Goal: Communication & Community: Answer question/provide support

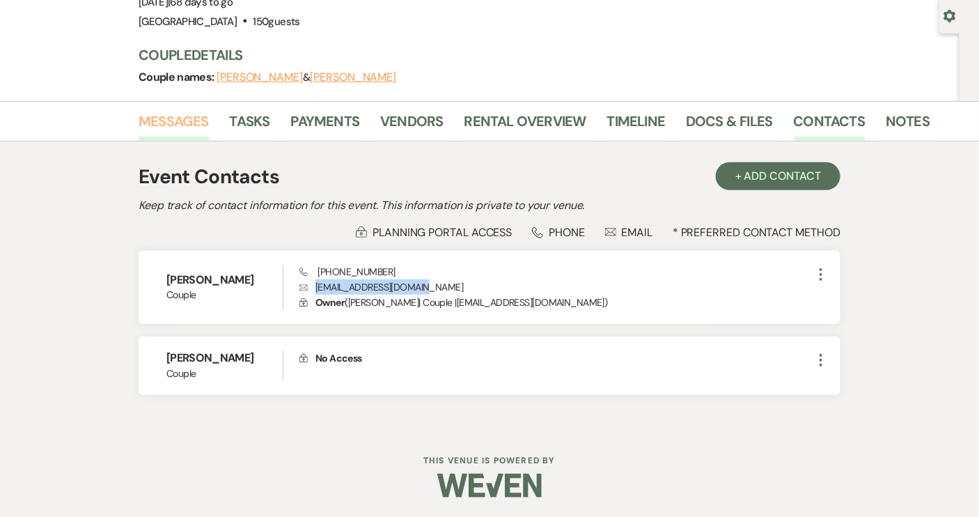
click at [191, 123] on link "Messages" at bounding box center [174, 125] width 70 height 31
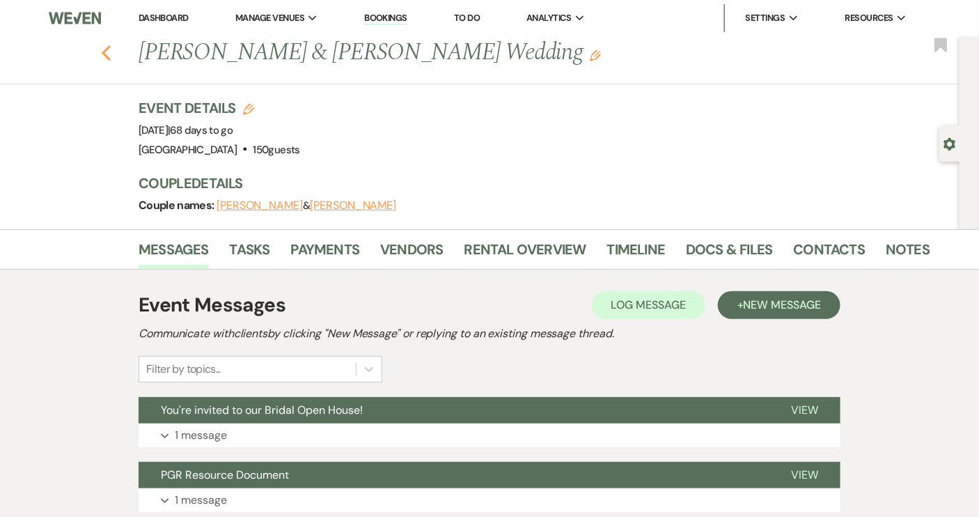
click at [110, 52] on icon "Previous" at bounding box center [106, 53] width 10 height 17
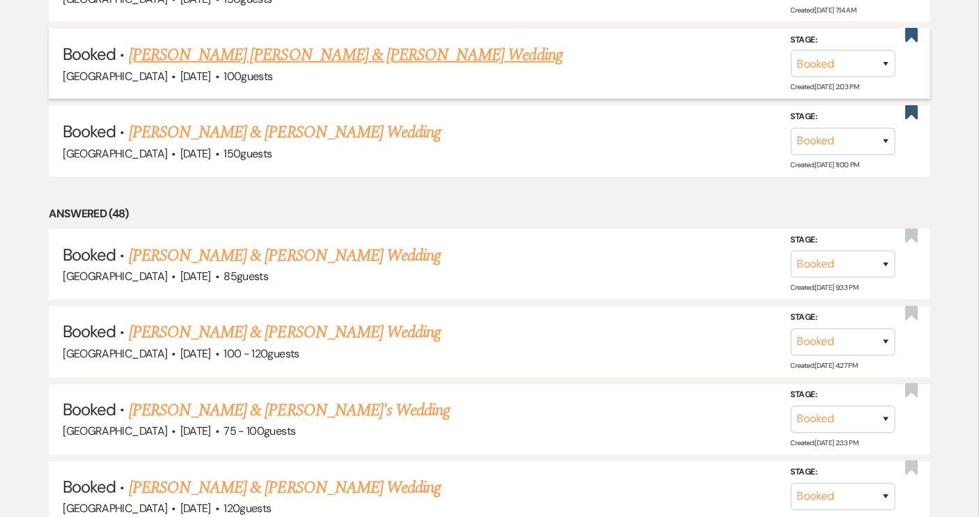
scroll to position [570, 0]
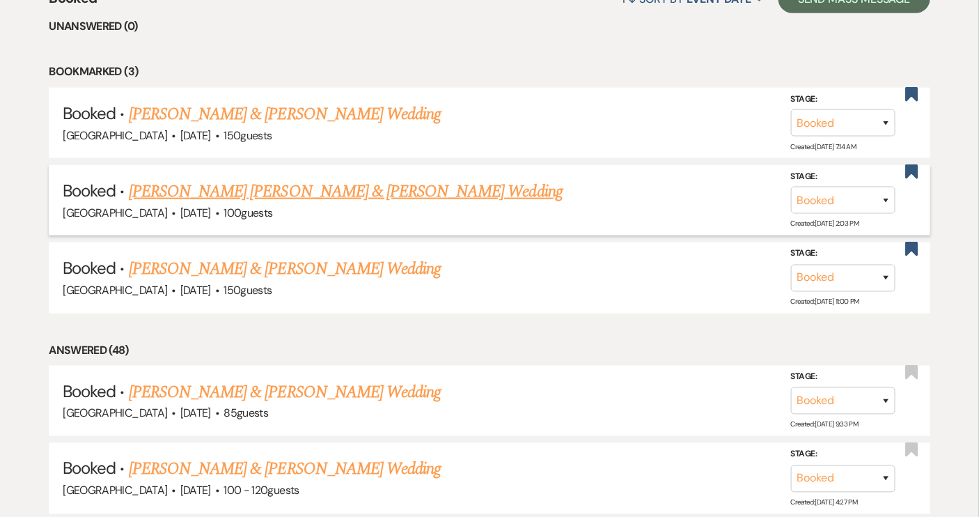
click at [290, 192] on link "[PERSON_NAME] [PERSON_NAME] & [PERSON_NAME] Wedding" at bounding box center [346, 191] width 434 height 25
